Goal: Information Seeking & Learning: Learn about a topic

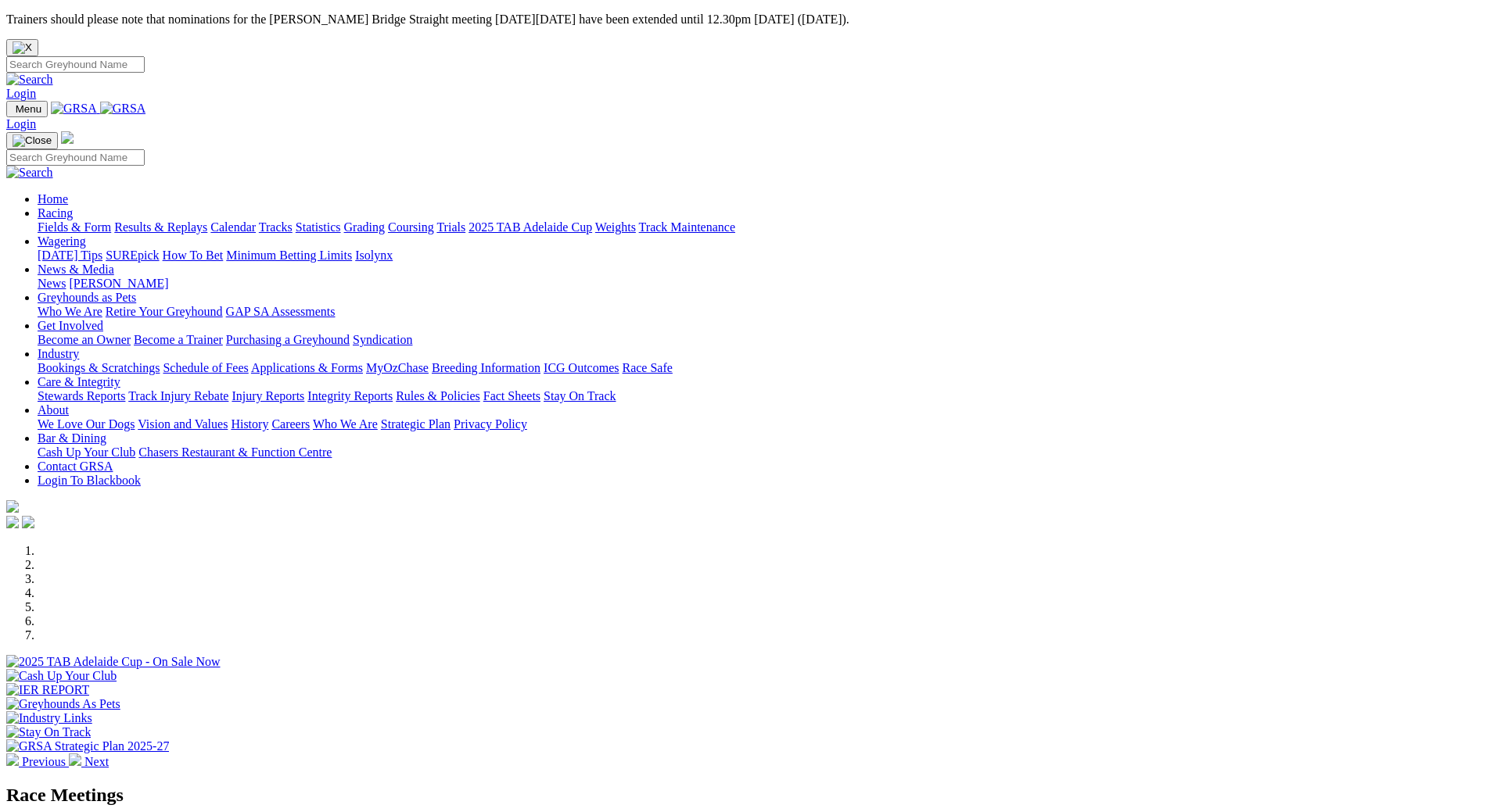
click at [73, 206] on link "Racing" at bounding box center [55, 212] width 35 height 13
click at [111, 220] on link "Fields & Form" at bounding box center [75, 226] width 74 height 13
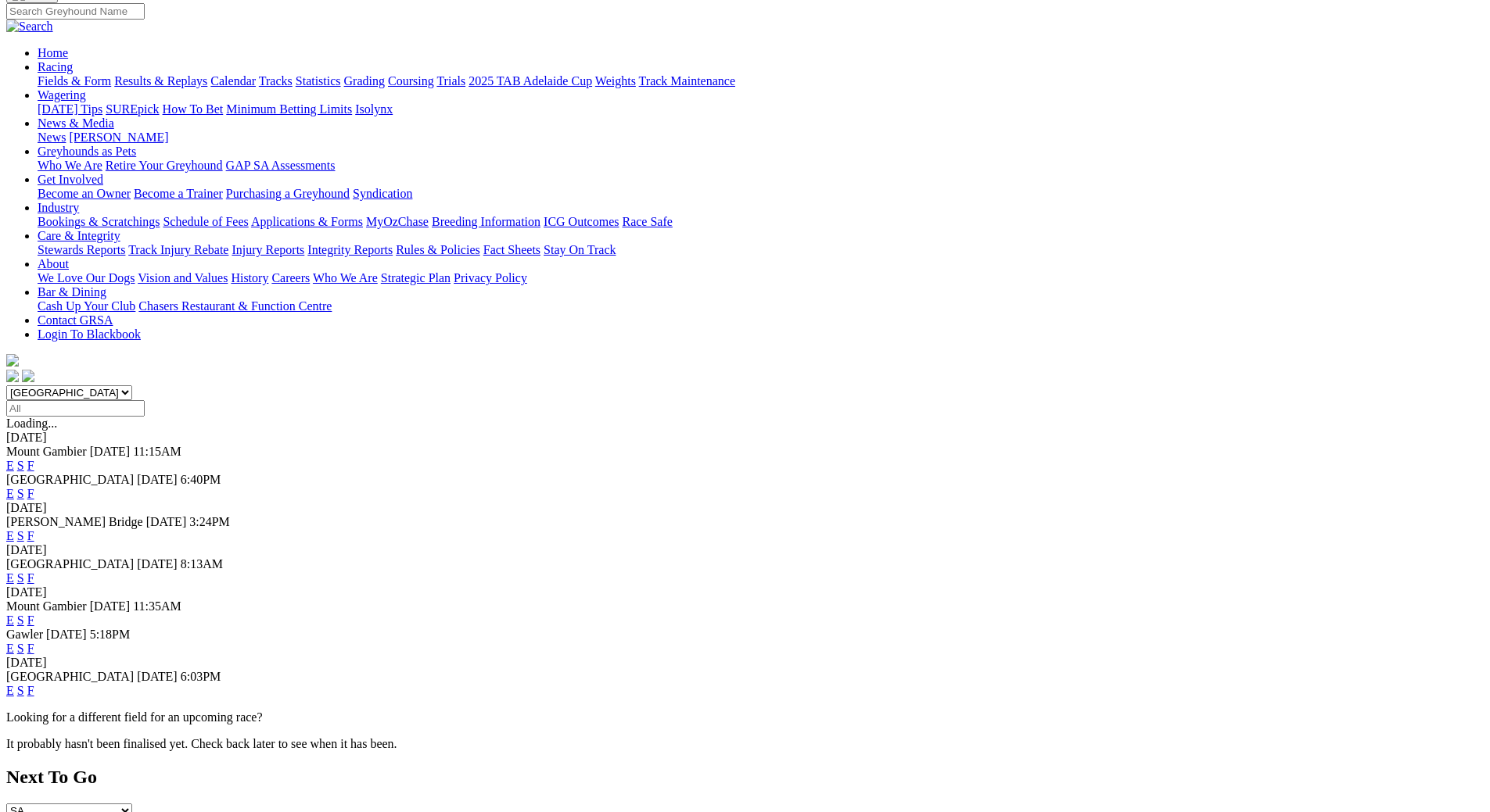
scroll to position [234, 0]
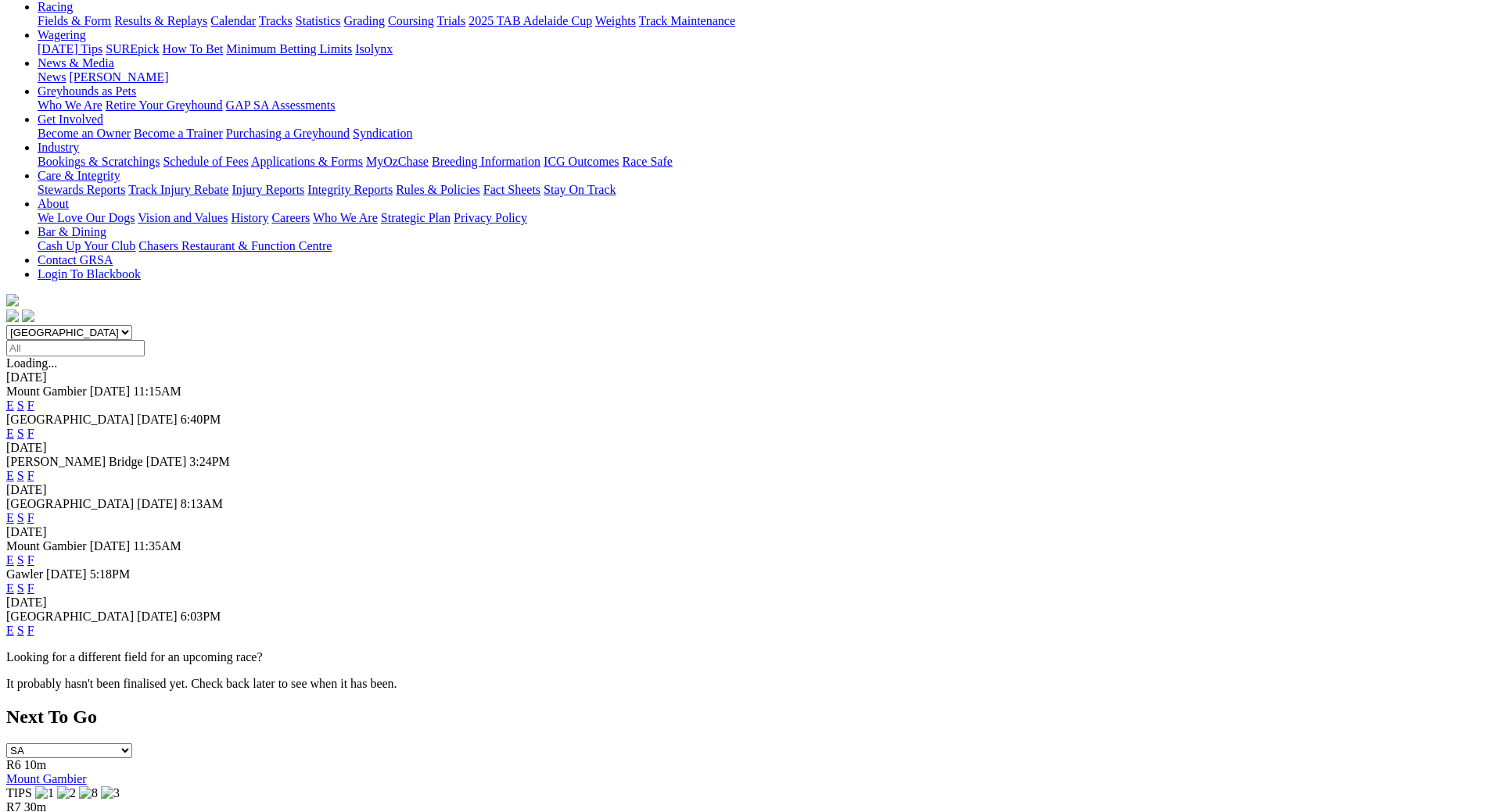
click at [34, 469] on link "F" at bounding box center [30, 475] width 7 height 13
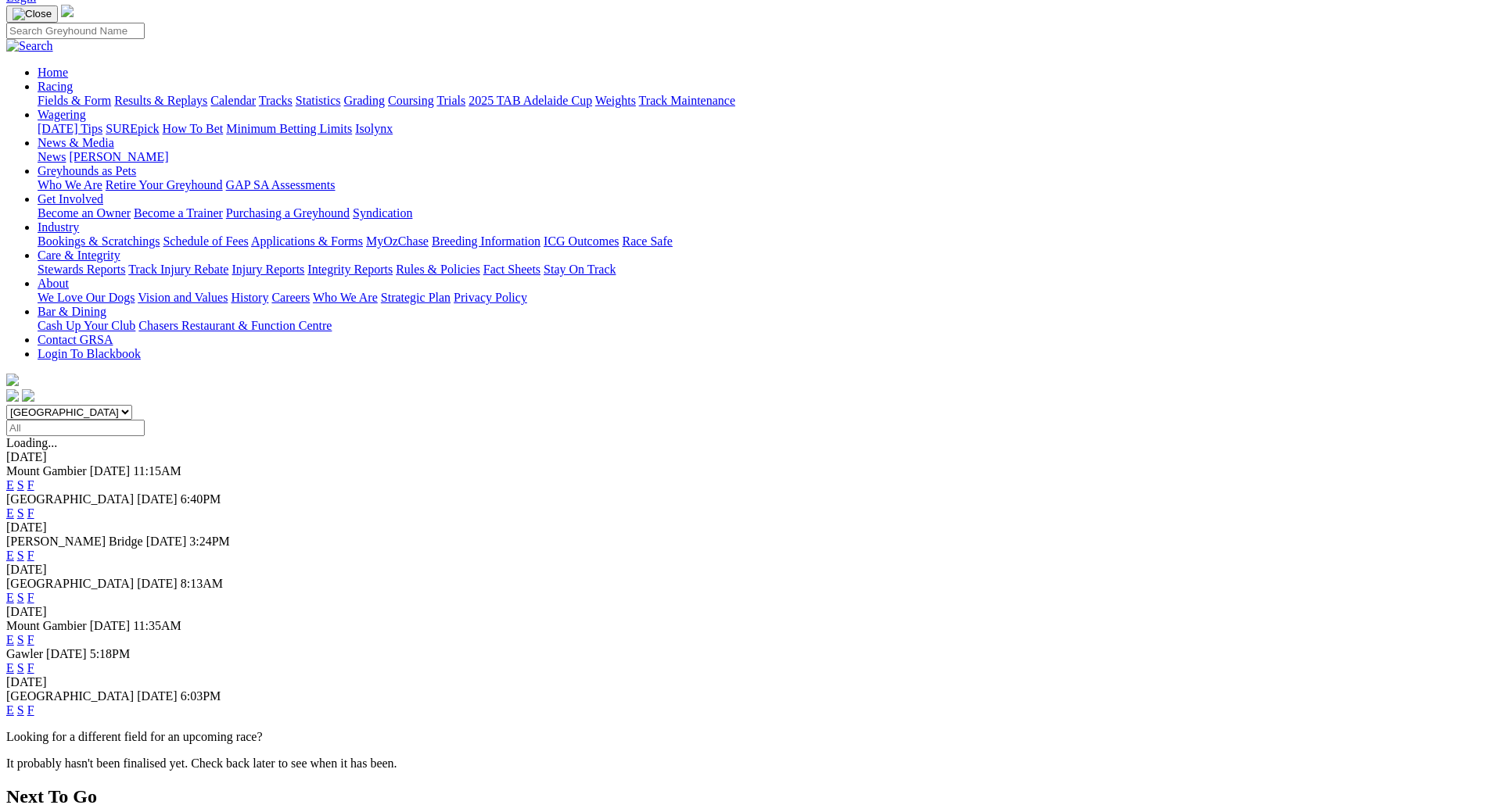
scroll to position [157, 0]
click at [34, 590] on link "F" at bounding box center [30, 596] width 7 height 13
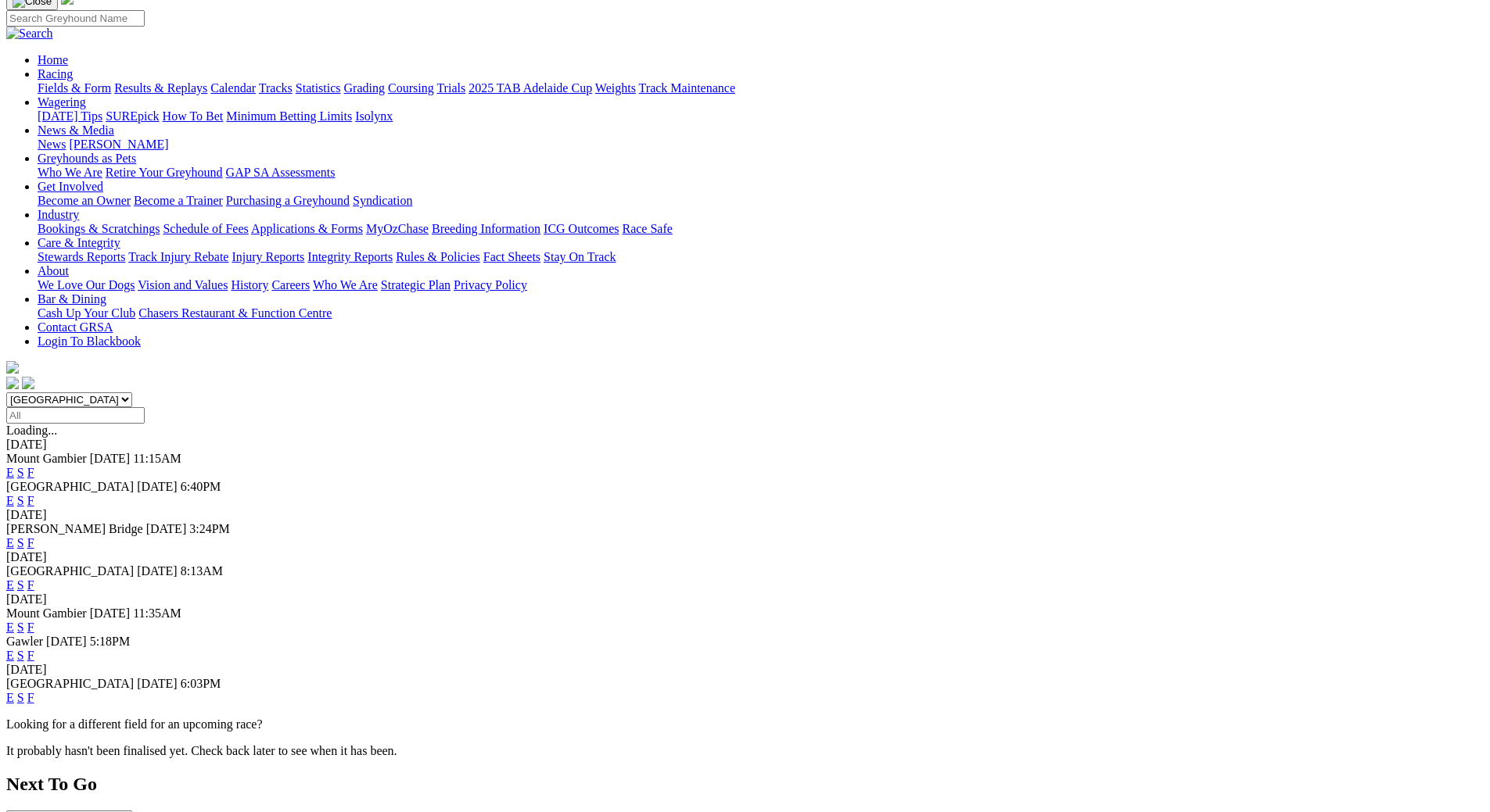
scroll to position [234, 0]
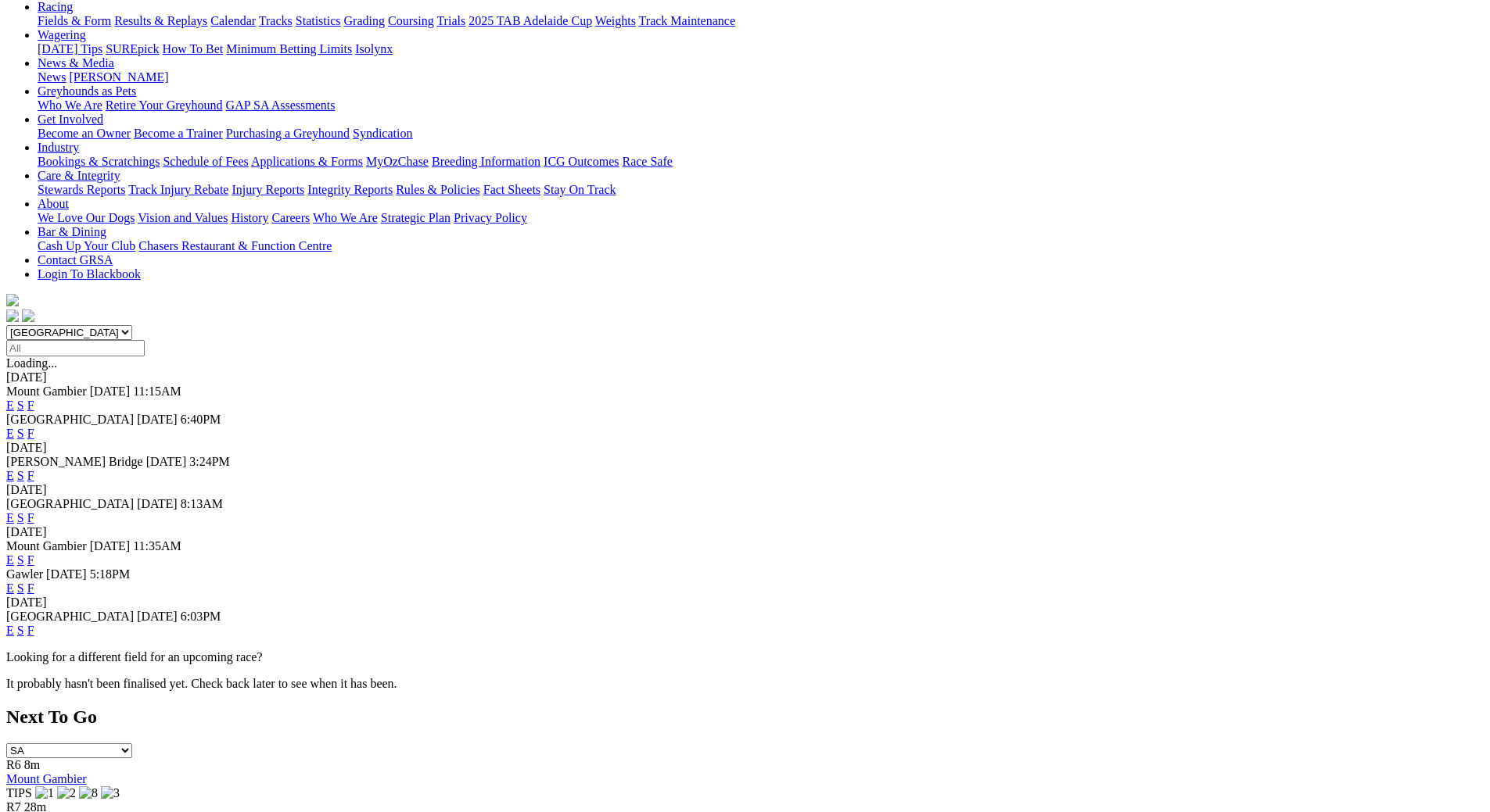
click at [34, 582] on link "F" at bounding box center [30, 588] width 7 height 13
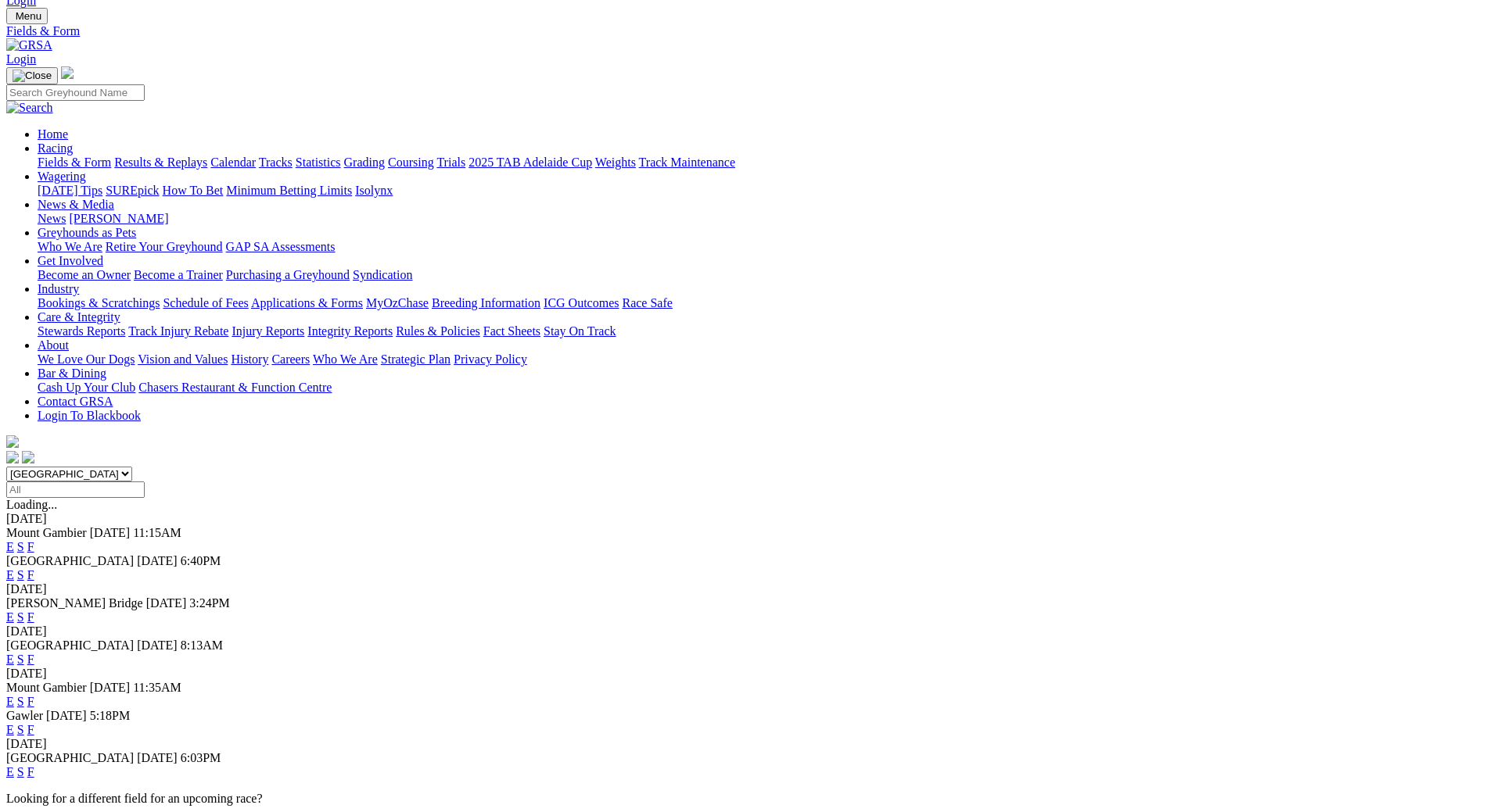
scroll to position [312, 0]
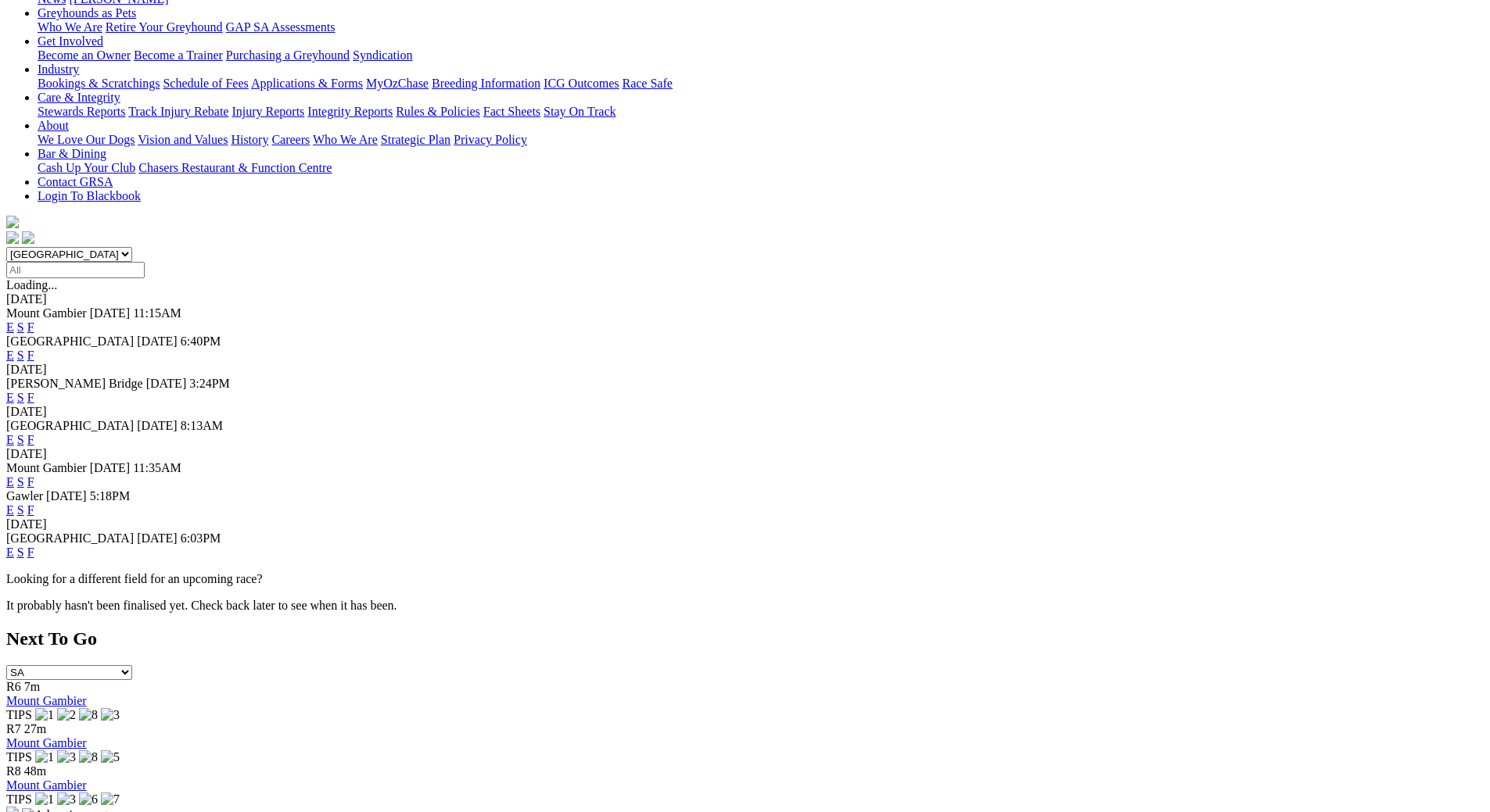
click at [34, 546] on link "F" at bounding box center [30, 552] width 7 height 13
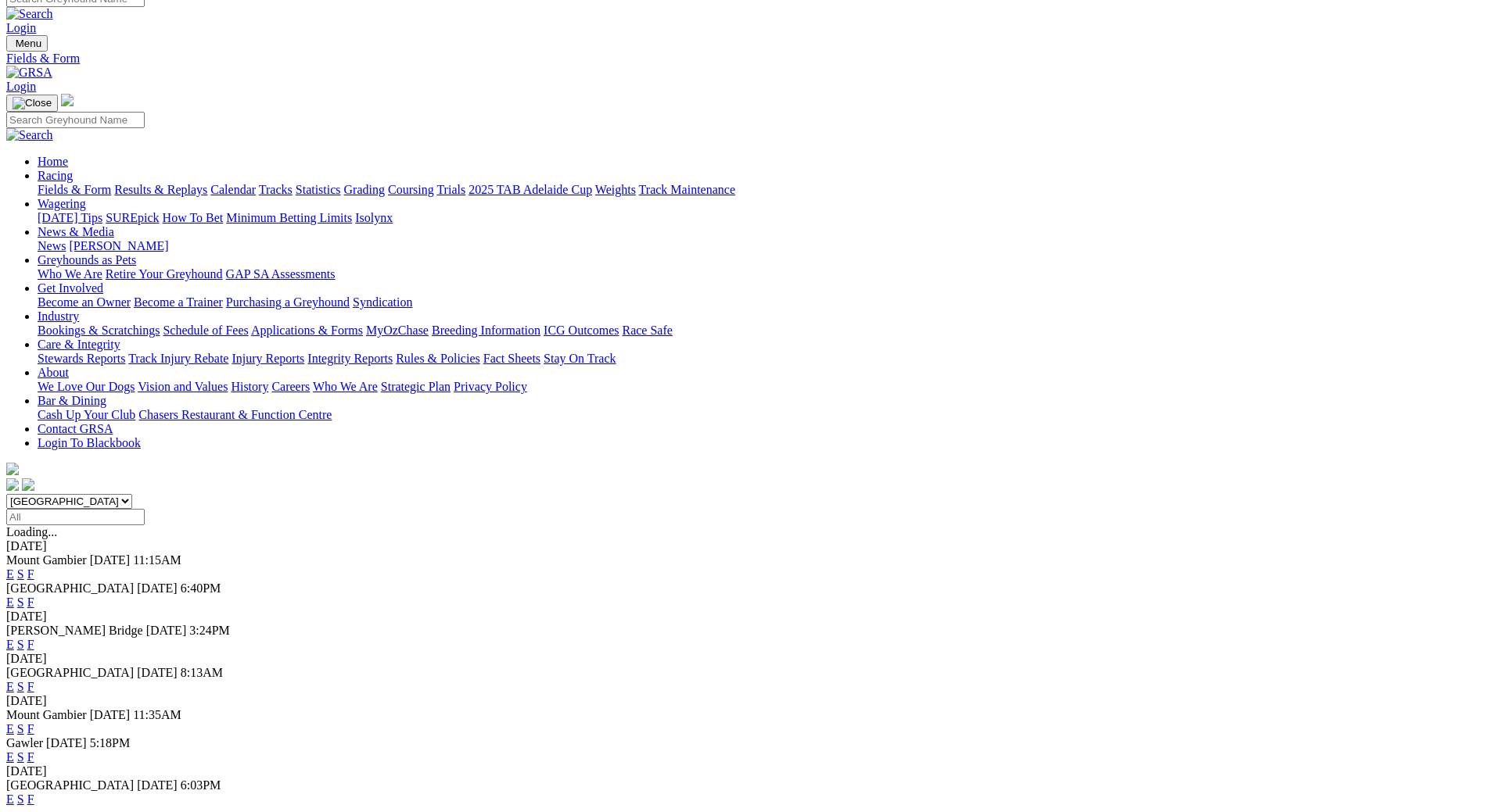
scroll to position [157, 0]
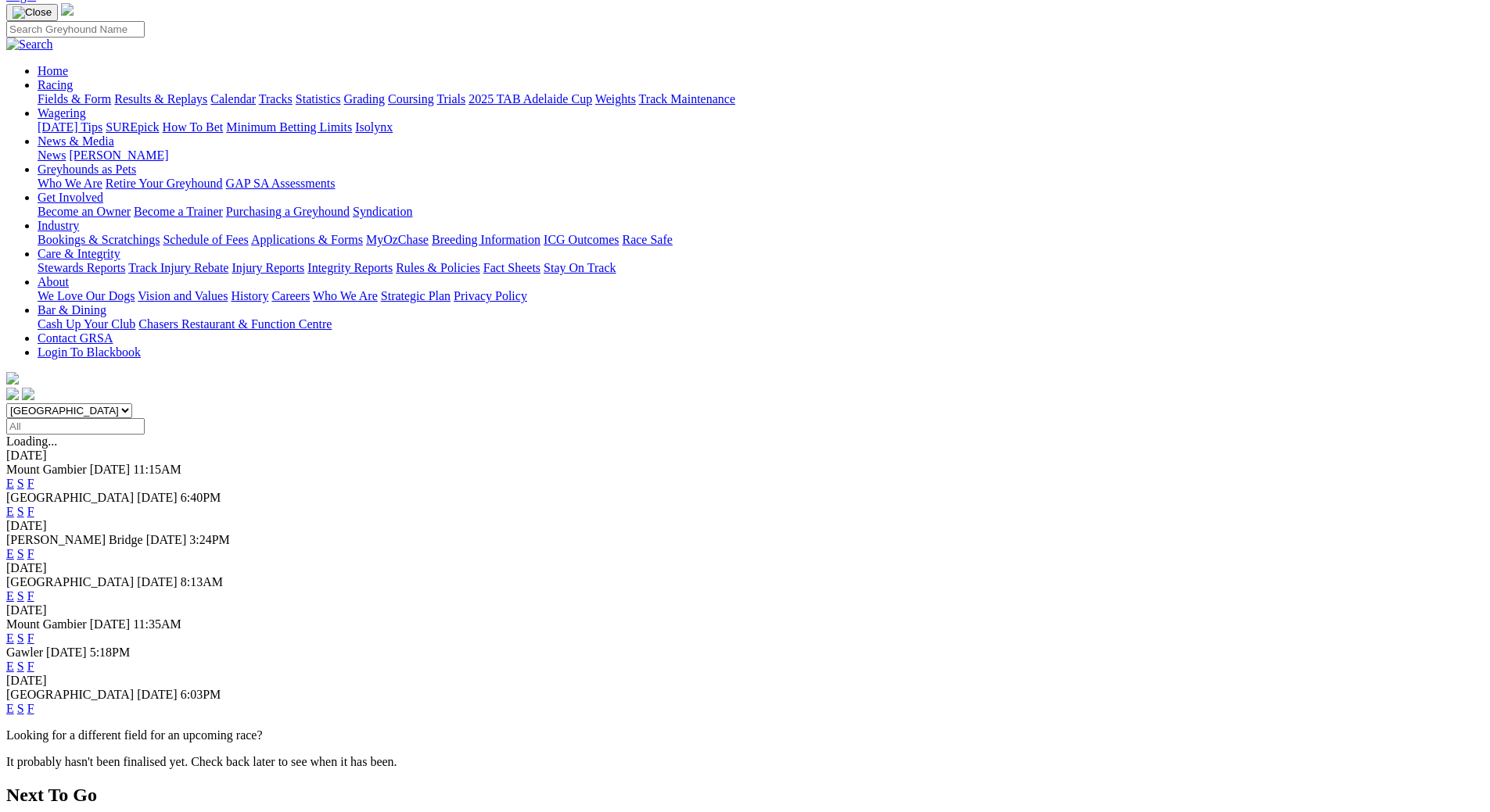
click at [34, 631] on link "F" at bounding box center [30, 637] width 7 height 13
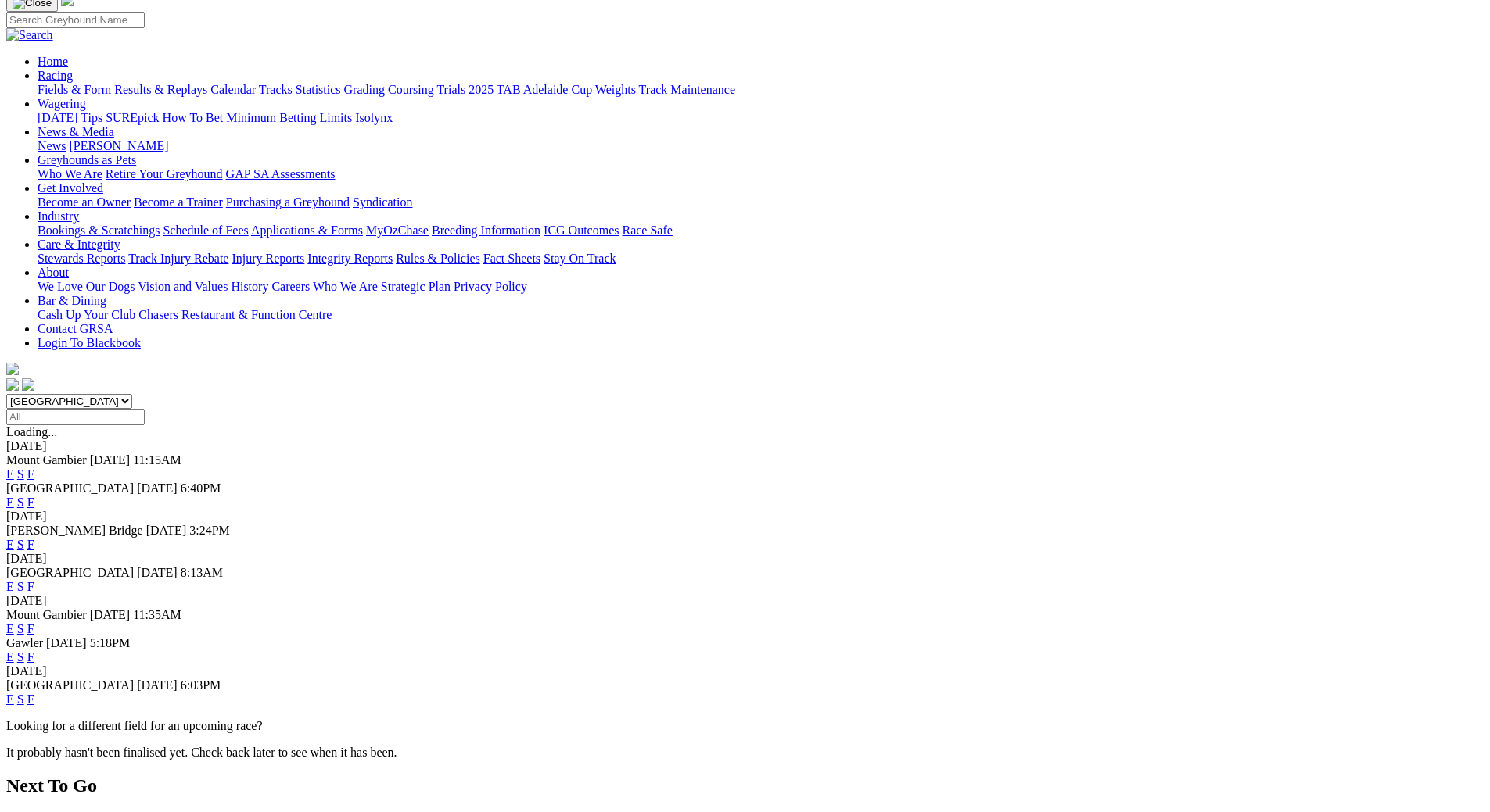
scroll to position [234, 0]
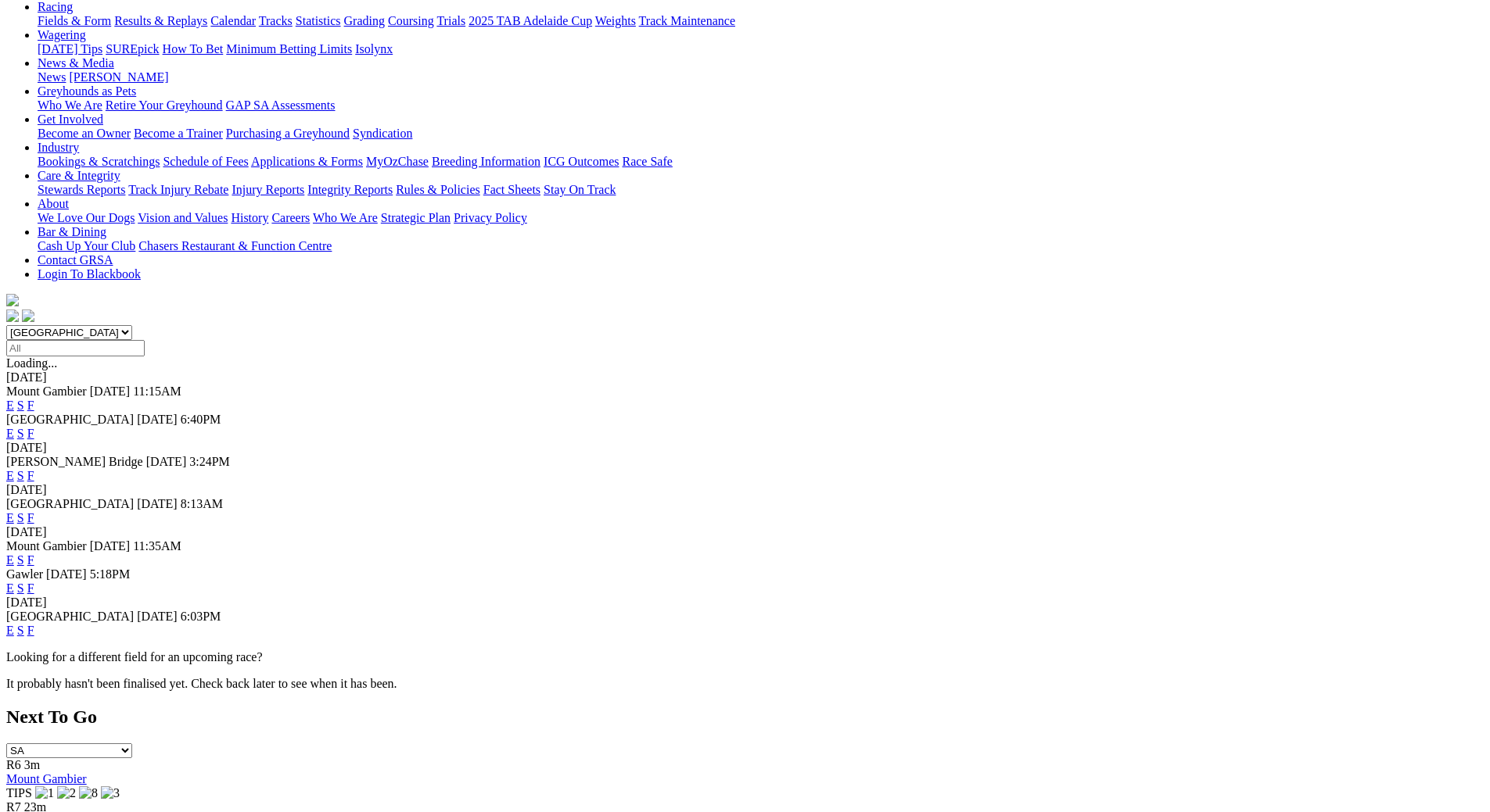
click at [34, 512] on link "F" at bounding box center [30, 518] width 7 height 13
